Goal: Find specific page/section: Find specific page/section

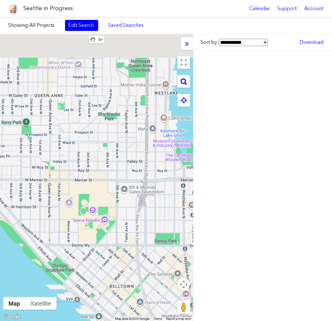
drag, startPoint x: 95, startPoint y: 114, endPoint x: 98, endPoint y: 170, distance: 56.3
click at [98, 170] on div at bounding box center [96, 177] width 193 height 287
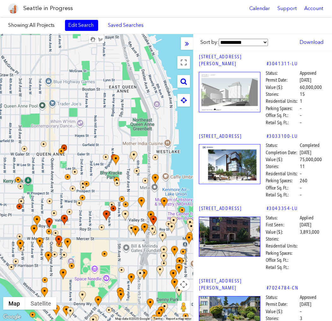
click at [180, 79] on div at bounding box center [183, 81] width 13 height 13
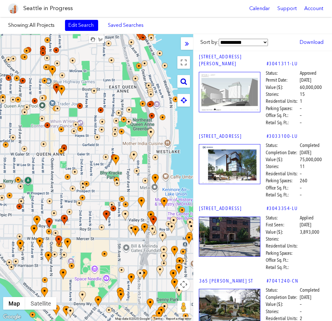
click at [185, 83] on icon at bounding box center [184, 81] width 6 height 7
click at [152, 84] on input "text" at bounding box center [140, 81] width 79 height 13
paste input "**********"
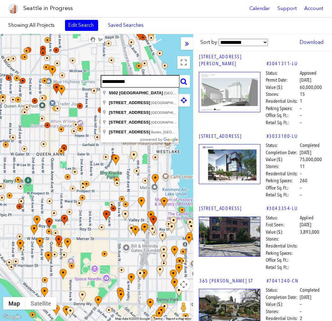
type input "**********"
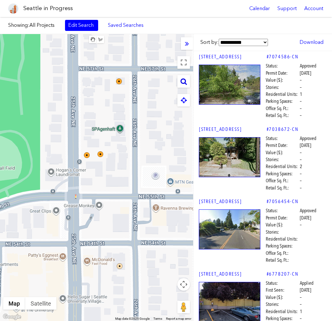
click at [185, 83] on icon at bounding box center [184, 81] width 6 height 7
click at [155, 83] on input "text" at bounding box center [140, 81] width 79 height 13
paste input "**********"
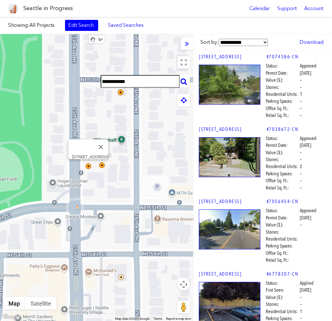
drag, startPoint x: 118, startPoint y: 177, endPoint x: 121, endPoint y: 190, distance: 13.1
click at [121, 190] on div "[STREET_ADDRESS]" at bounding box center [96, 177] width 193 height 287
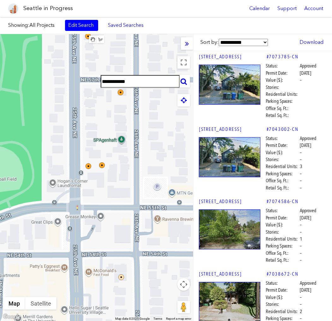
click at [183, 80] on icon at bounding box center [184, 81] width 6 height 7
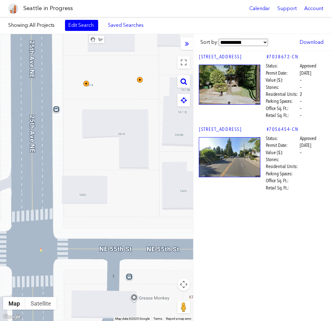
drag, startPoint x: 83, startPoint y: 80, endPoint x: 87, endPoint y: 82, distance: 4.6
click at [85, 81] on div at bounding box center [96, 177] width 193 height 287
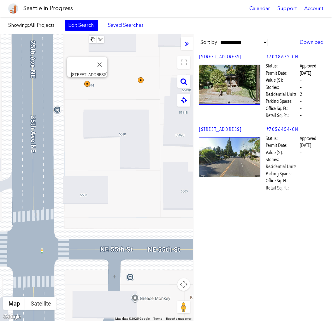
click at [87, 82] on img at bounding box center [87, 84] width 6 height 6
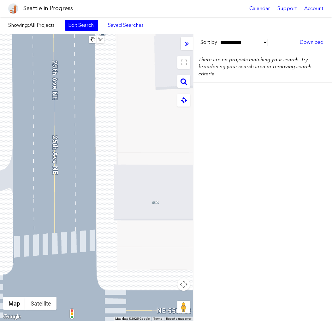
drag, startPoint x: 117, startPoint y: 173, endPoint x: 144, endPoint y: 210, distance: 46.3
click at [144, 210] on div "To navigate, press the arrow keys." at bounding box center [96, 177] width 193 height 287
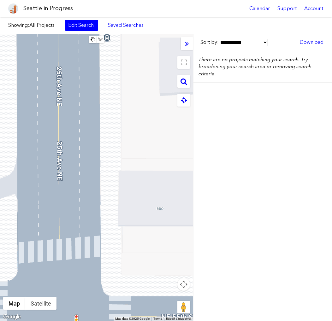
drag, startPoint x: 146, startPoint y: 195, endPoint x: 104, endPoint y: 206, distance: 43.6
click at [104, 208] on div "To navigate, press the arrow keys." at bounding box center [96, 177] width 193 height 287
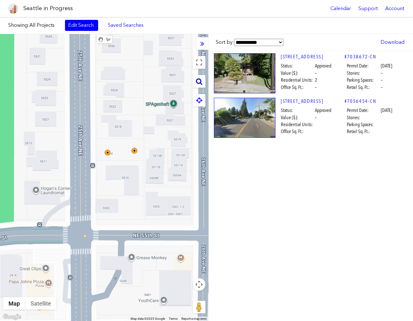
click at [199, 83] on icon at bounding box center [199, 81] width 6 height 7
drag, startPoint x: 164, startPoint y: 80, endPoint x: 88, endPoint y: 79, distance: 75.4
click at [88, 79] on div "**********" at bounding box center [104, 177] width 209 height 287
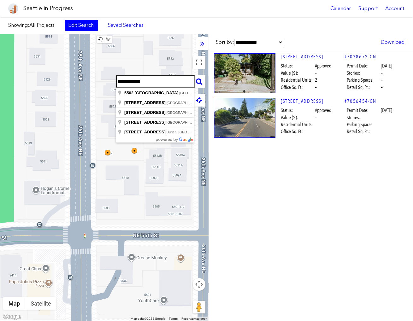
paste input "**********"
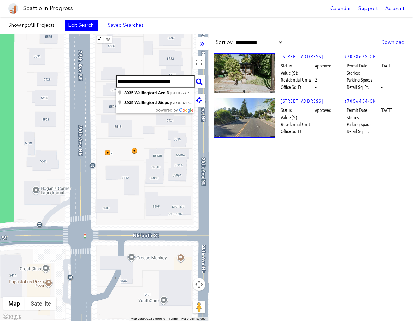
type input "**********"
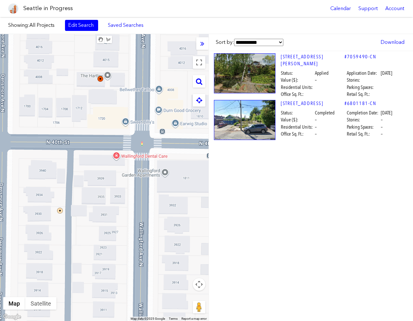
drag, startPoint x: 112, startPoint y: 171, endPoint x: 109, endPoint y: 192, distance: 21.4
click at [109, 192] on div "To navigate, press the arrow keys." at bounding box center [104, 177] width 209 height 287
click at [61, 213] on img at bounding box center [60, 211] width 6 height 6
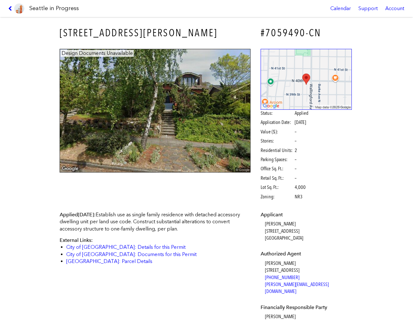
click at [15, 6] on img at bounding box center [19, 8] width 10 height 10
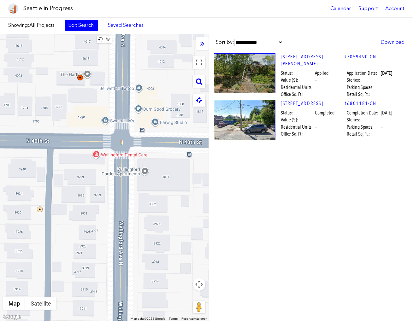
drag, startPoint x: 171, startPoint y: 195, endPoint x: 145, endPoint y: 191, distance: 26.5
click at [145, 191] on div at bounding box center [104, 177] width 209 height 287
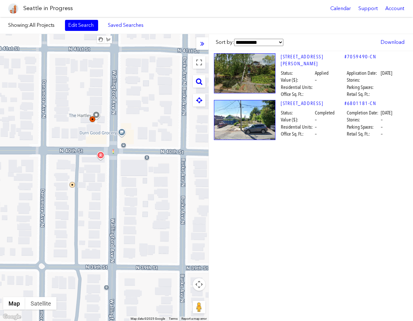
drag, startPoint x: 163, startPoint y: 172, endPoint x: 138, endPoint y: 166, distance: 25.6
click at [139, 166] on div at bounding box center [104, 177] width 209 height 287
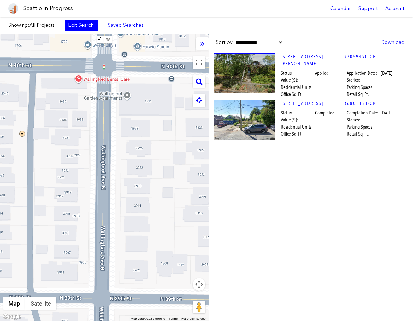
drag, startPoint x: 94, startPoint y: 175, endPoint x: 94, endPoint y: 138, distance: 36.9
click at [94, 138] on div at bounding box center [104, 177] width 209 height 287
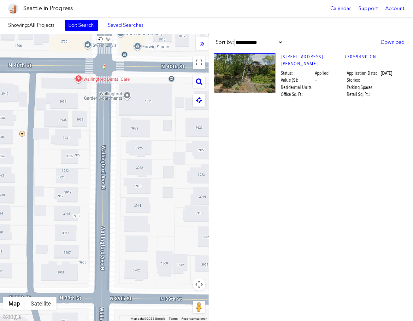
click at [204, 85] on div at bounding box center [199, 81] width 13 height 13
click at [196, 83] on icon at bounding box center [199, 81] width 6 height 7
click at [165, 80] on input "text" at bounding box center [155, 81] width 79 height 13
paste input "**********"
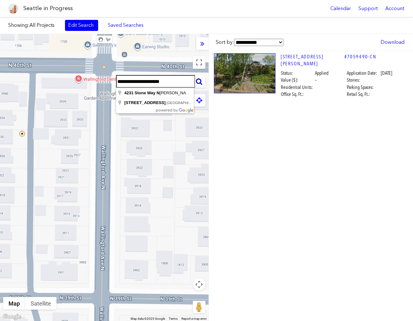
type input "**********"
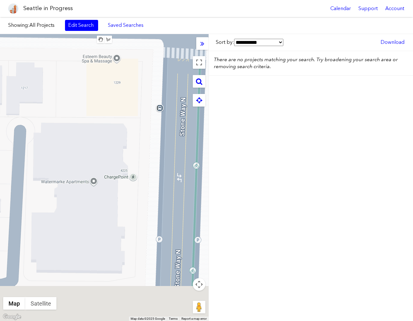
drag, startPoint x: 130, startPoint y: 188, endPoint x: 139, endPoint y: 110, distance: 78.8
click at [139, 110] on div at bounding box center [104, 177] width 209 height 287
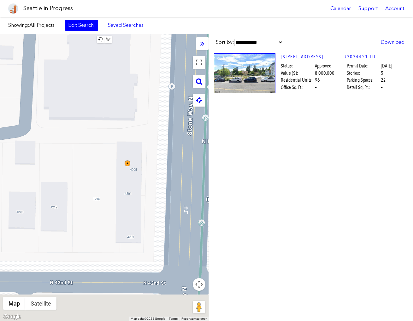
drag, startPoint x: 159, startPoint y: 235, endPoint x: 166, endPoint y: 116, distance: 119.2
click at [166, 116] on div at bounding box center [104, 177] width 209 height 287
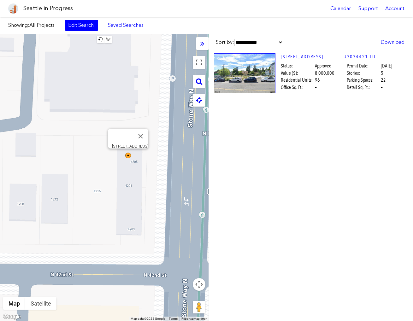
click at [128, 161] on div at bounding box center [132, 160] width 14 height 14
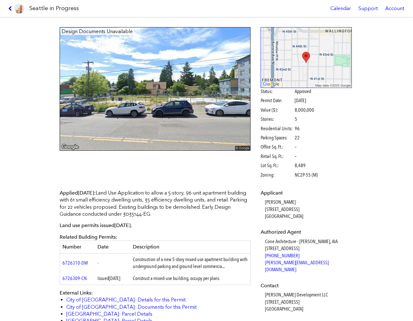
scroll to position [32, 0]
